Goal: Information Seeking & Learning: Learn about a topic

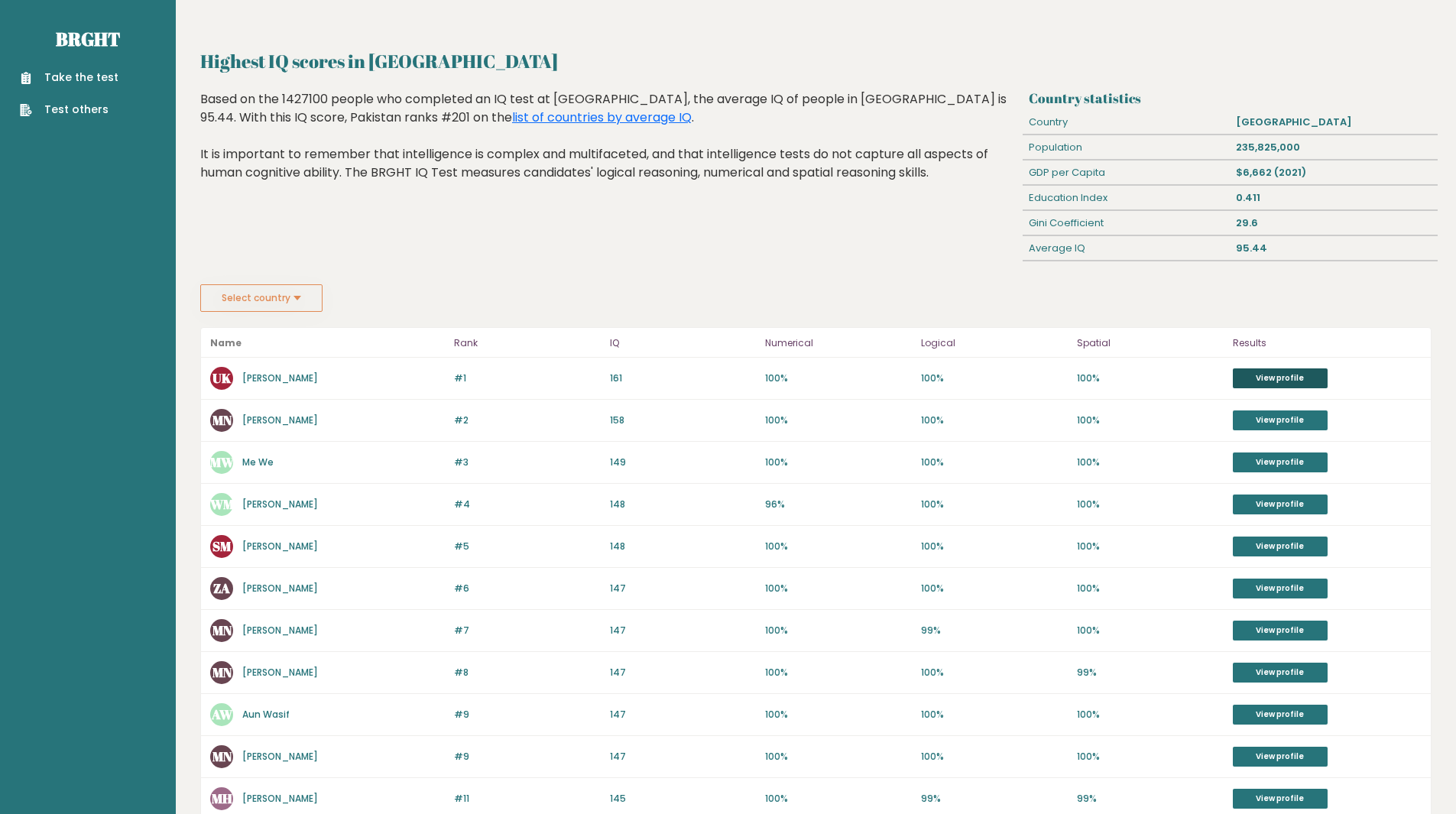
click at [1303, 377] on link "View profile" at bounding box center [1280, 378] width 95 height 20
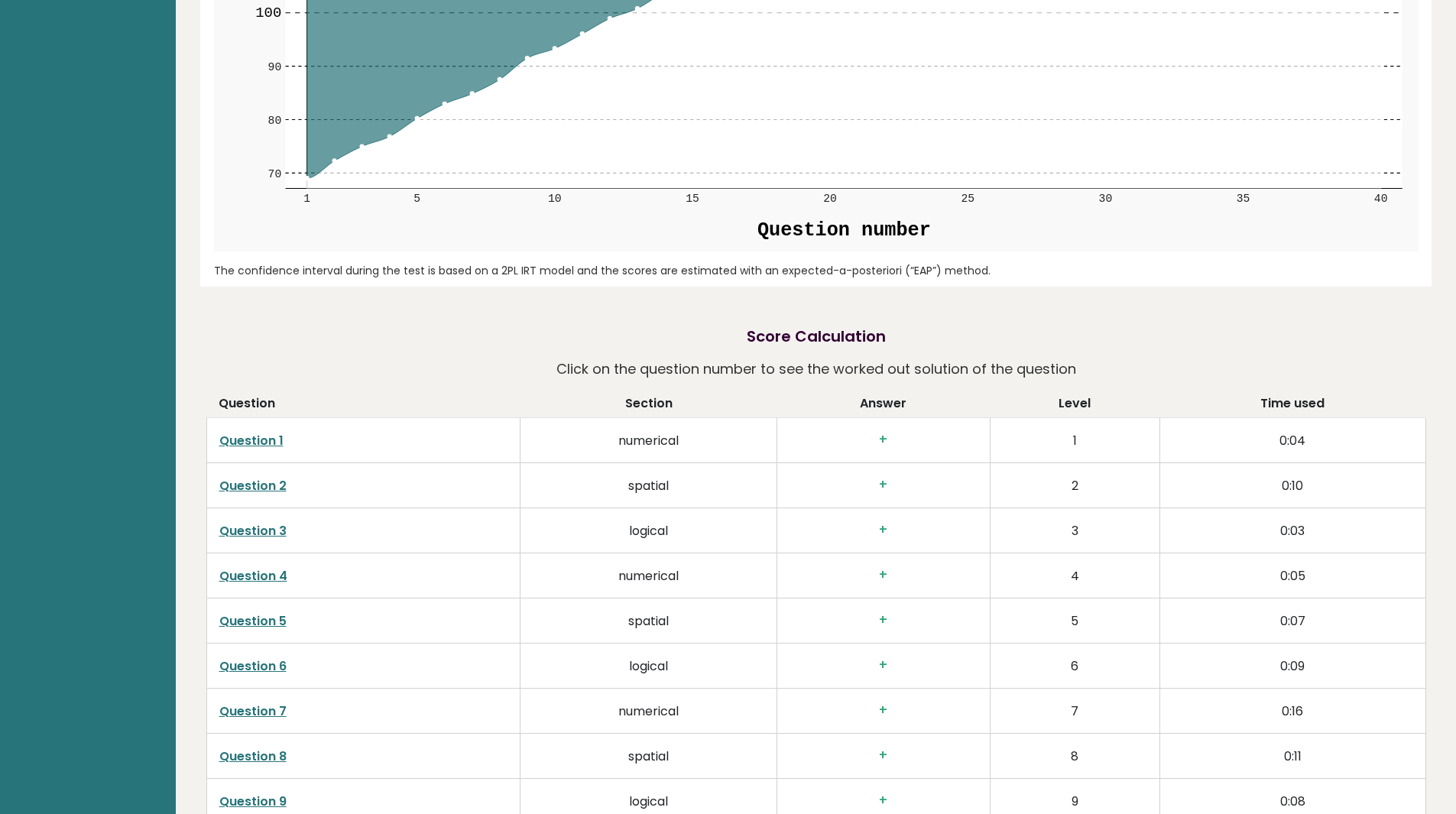
scroll to position [1987, 0]
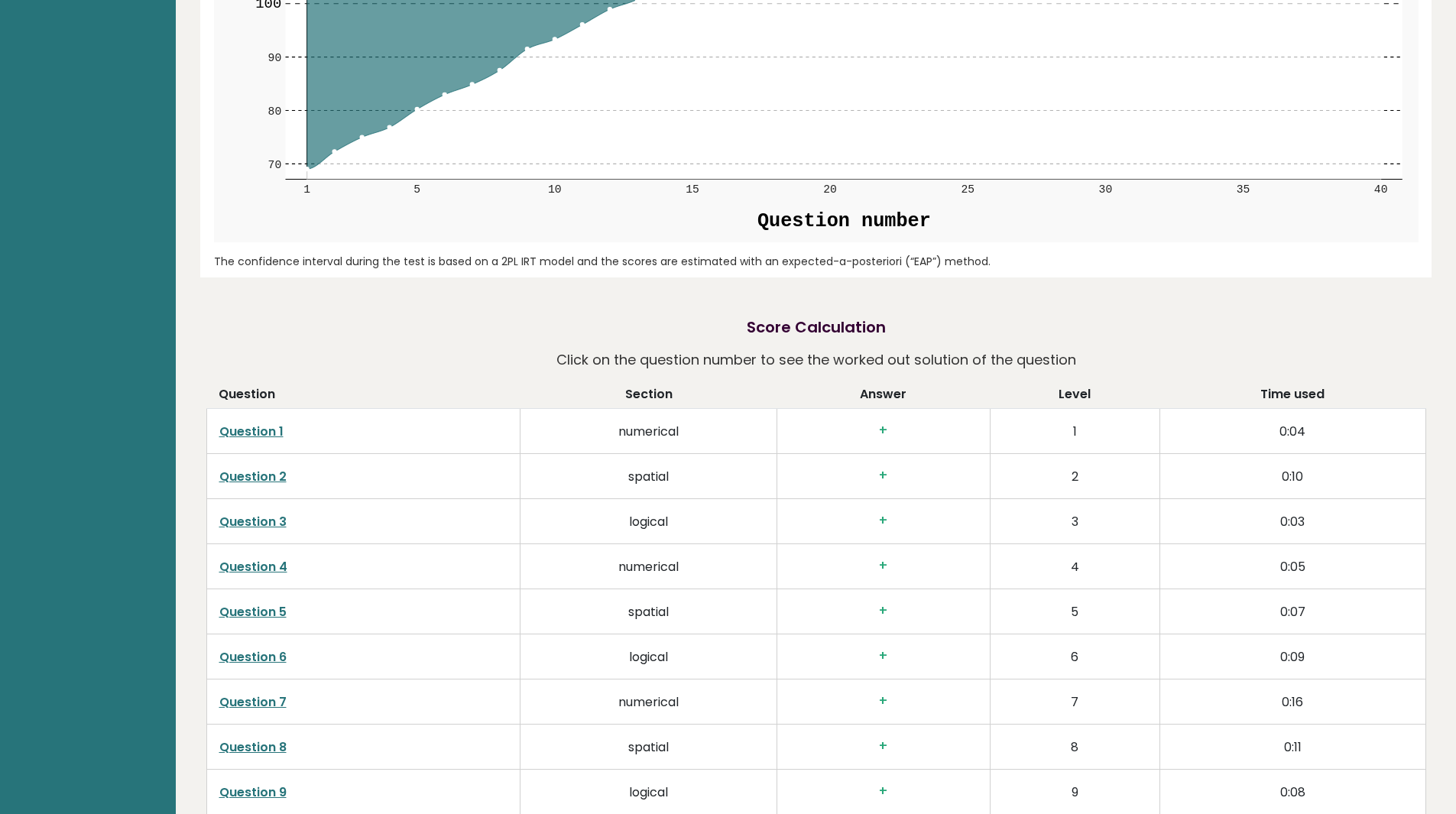
click at [264, 426] on link "Question 1" at bounding box center [251, 431] width 64 height 17
click at [263, 471] on link "Question 2" at bounding box center [253, 476] width 67 height 17
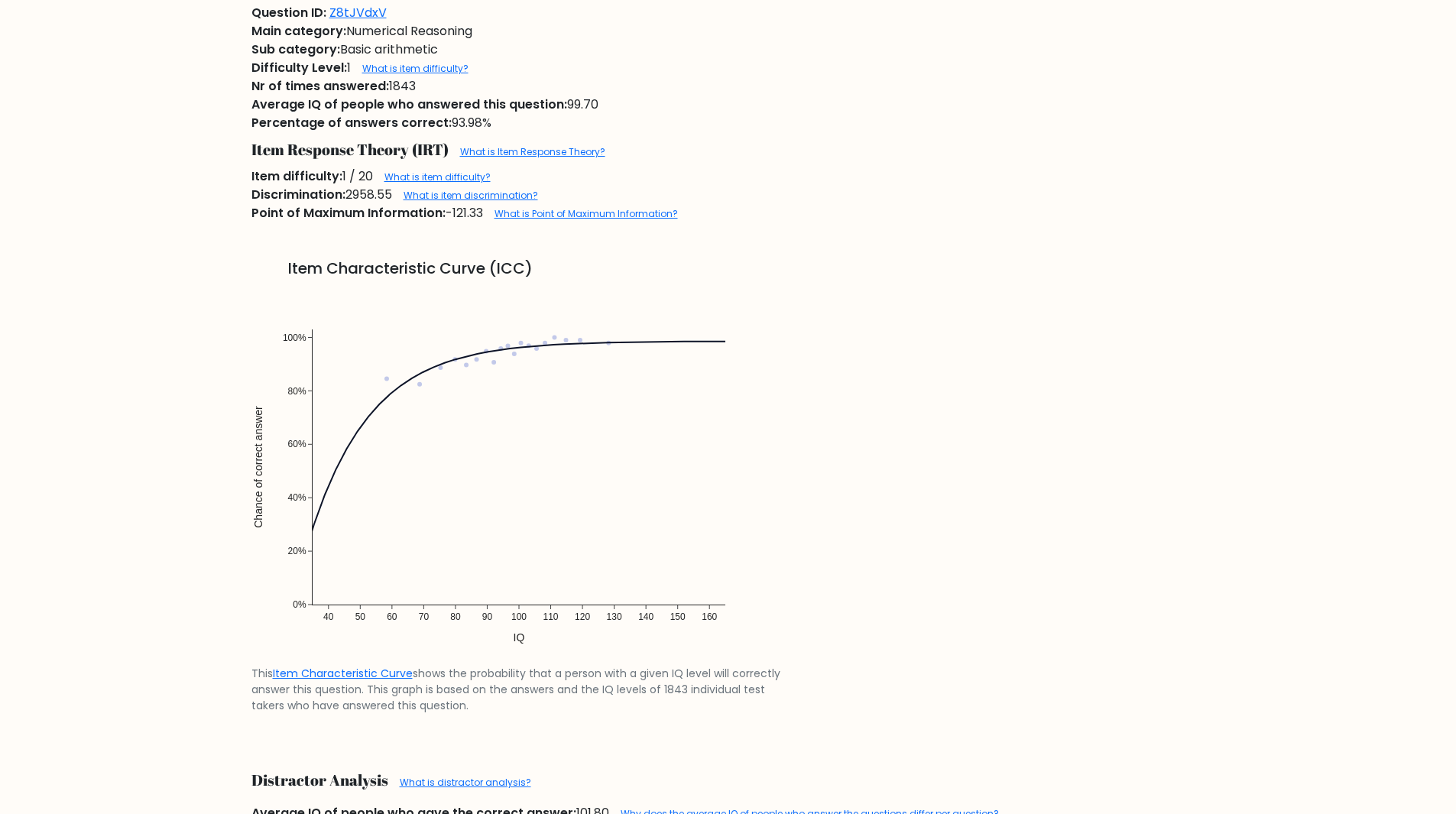
scroll to position [1070, 0]
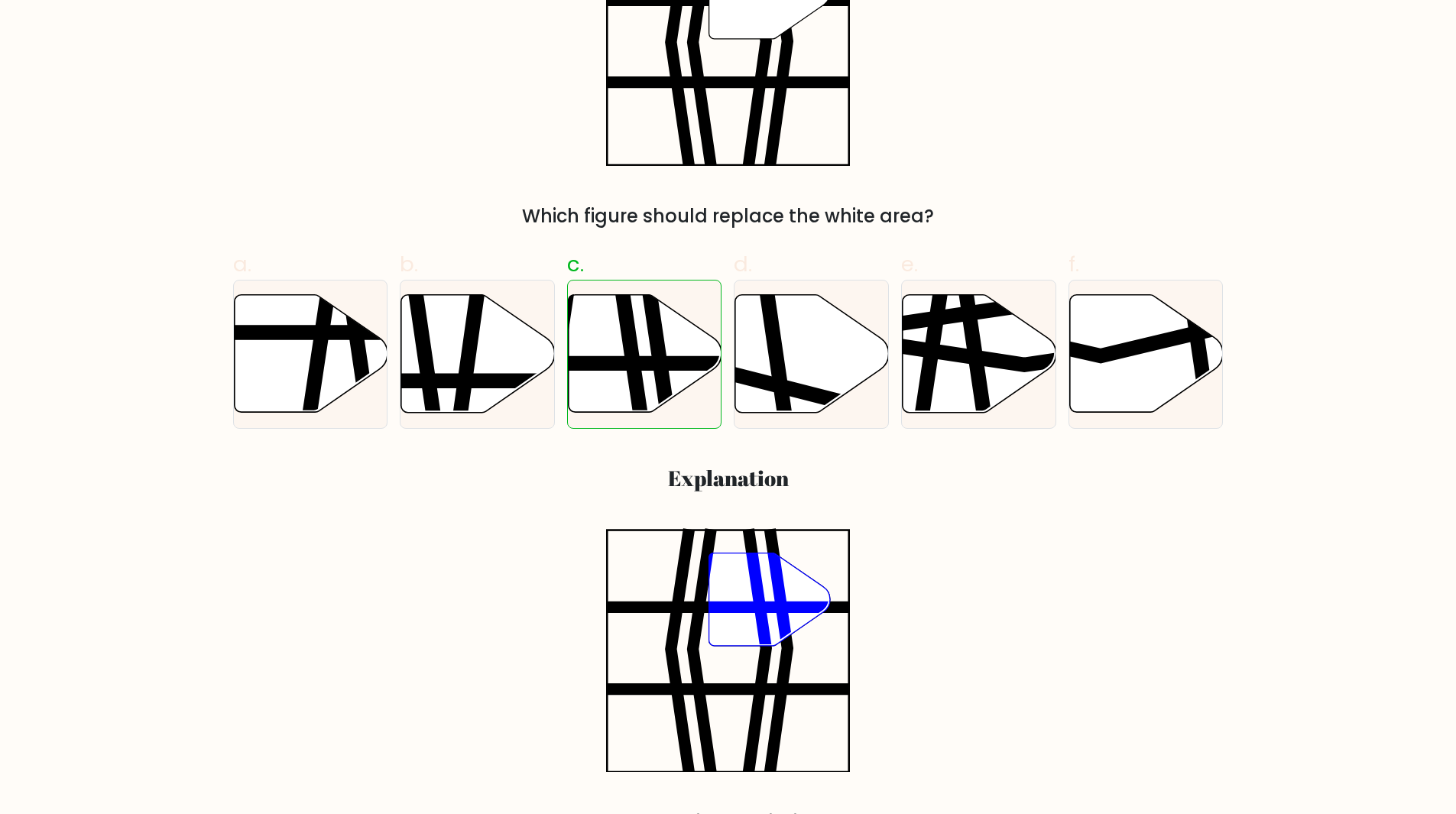
scroll to position [459, 0]
